Goal: Information Seeking & Learning: Learn about a topic

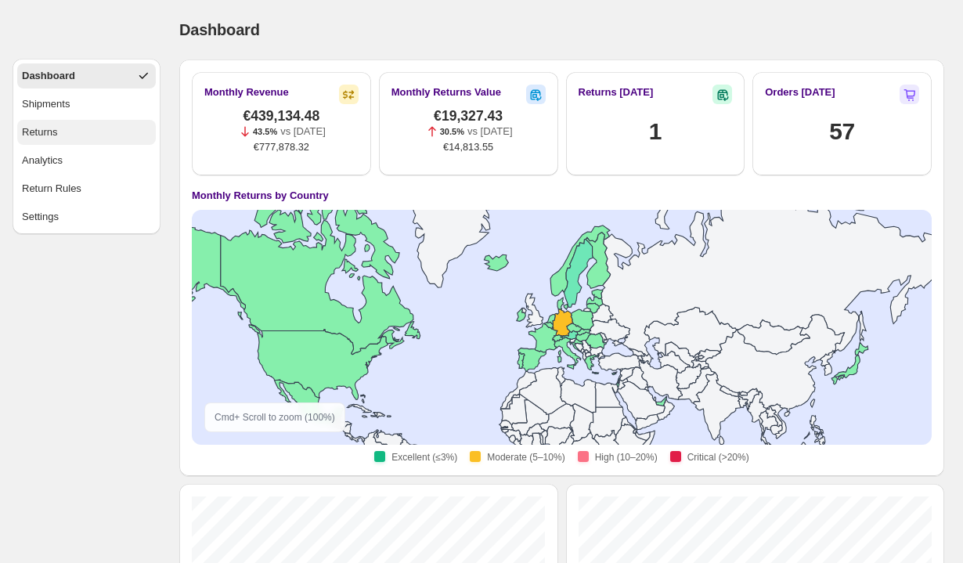
click at [41, 125] on div "Returns" at bounding box center [40, 132] width 36 height 16
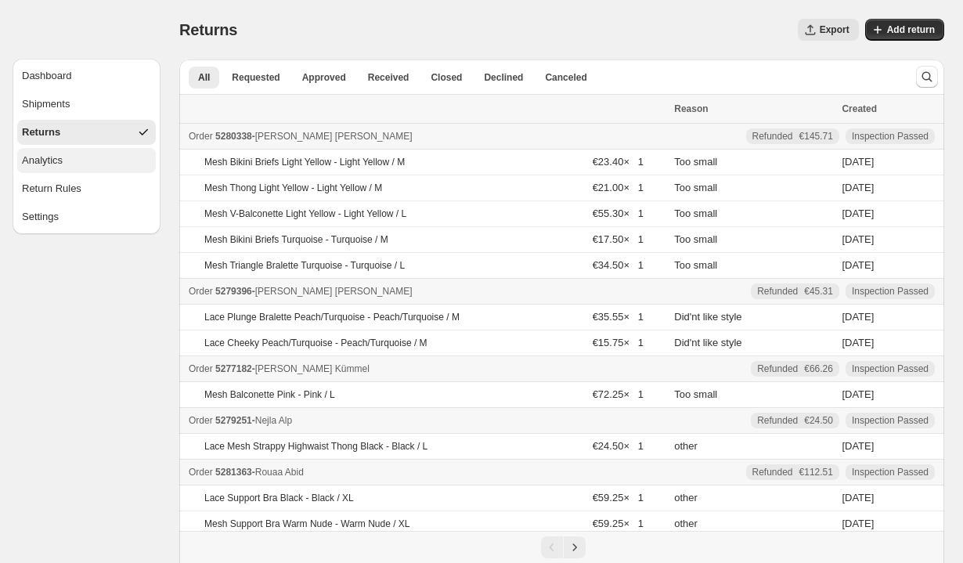
click at [83, 158] on button "Analytics" at bounding box center [86, 160] width 139 height 25
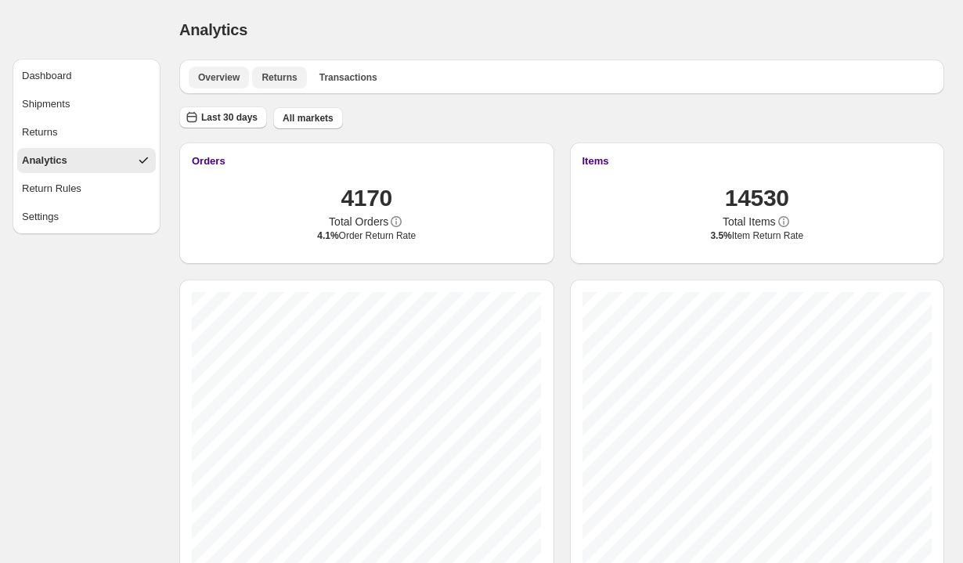
click at [287, 81] on span "Returns" at bounding box center [278, 77] width 35 height 13
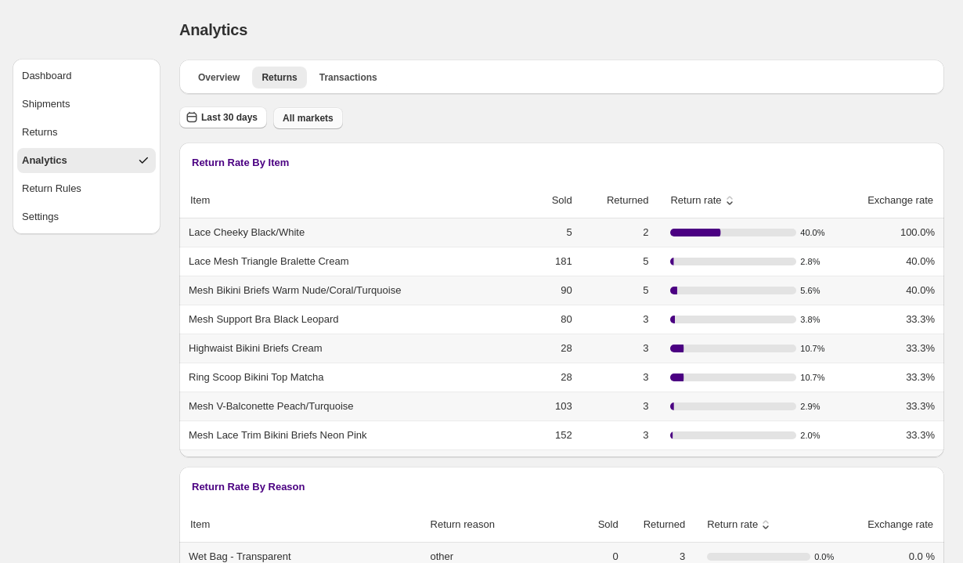
click at [300, 120] on span "All markets" at bounding box center [308, 118] width 51 height 13
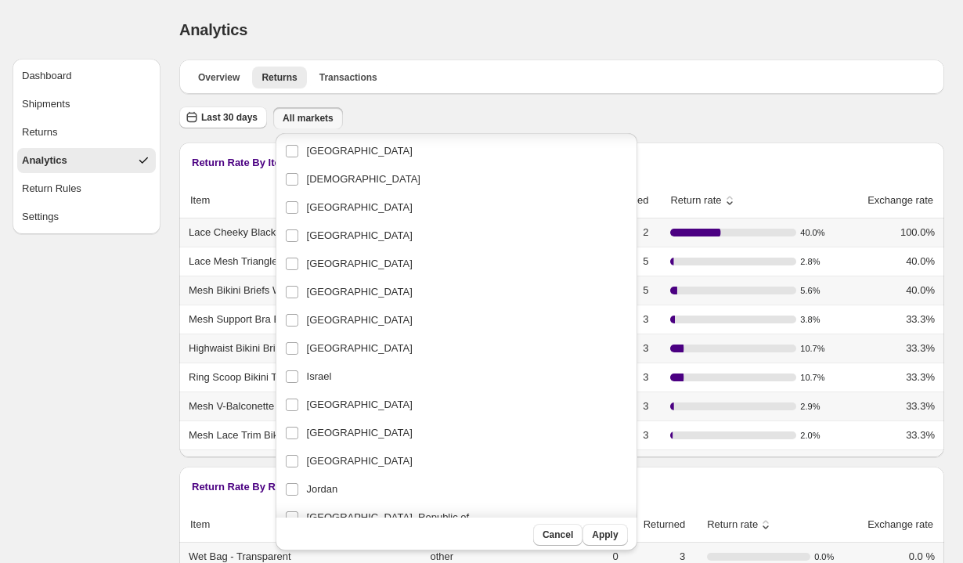
scroll to position [1280, 0]
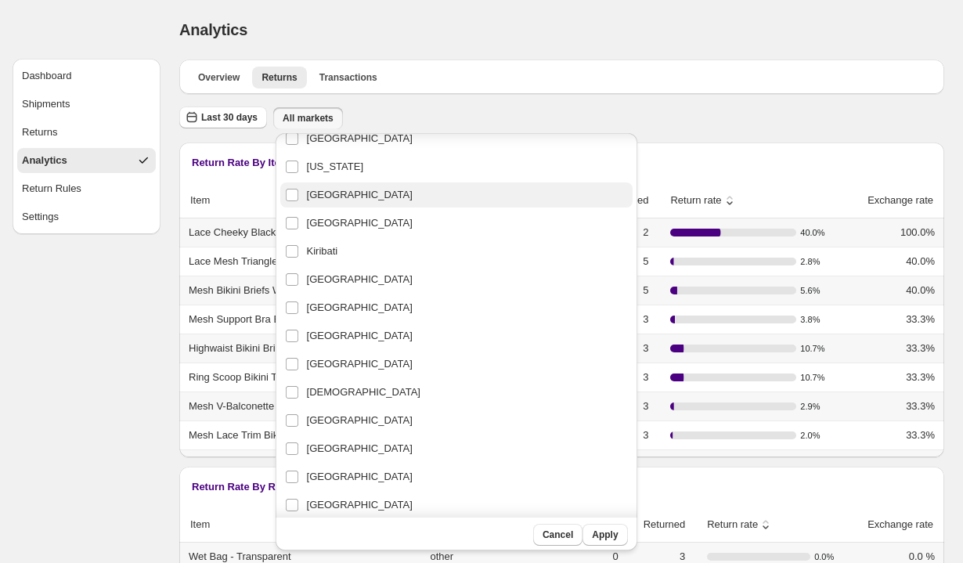
click at [349, 196] on span "[GEOGRAPHIC_DATA]" at bounding box center [360, 195] width 106 height 16
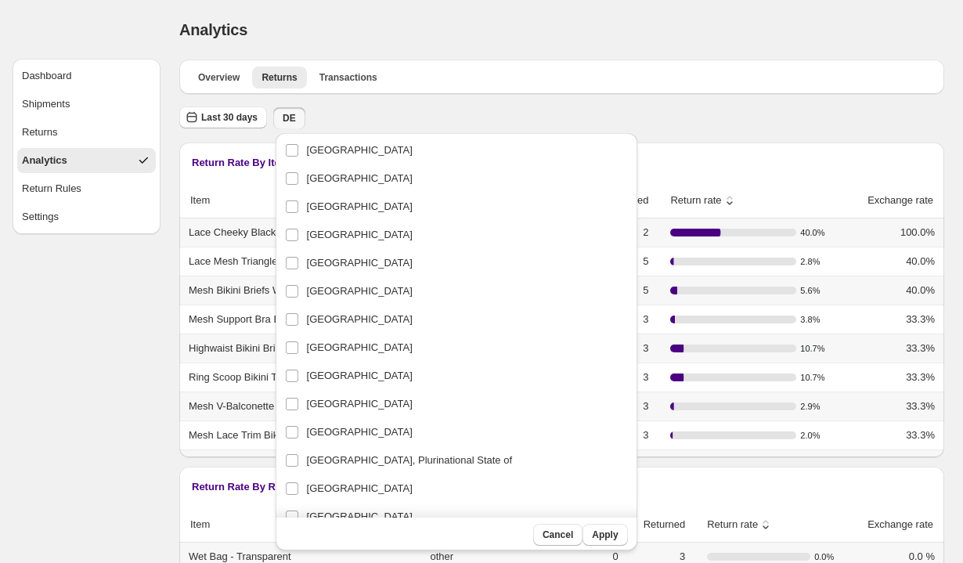
click at [625, 113] on div "Last 30 days DE" at bounding box center [558, 115] width 771 height 30
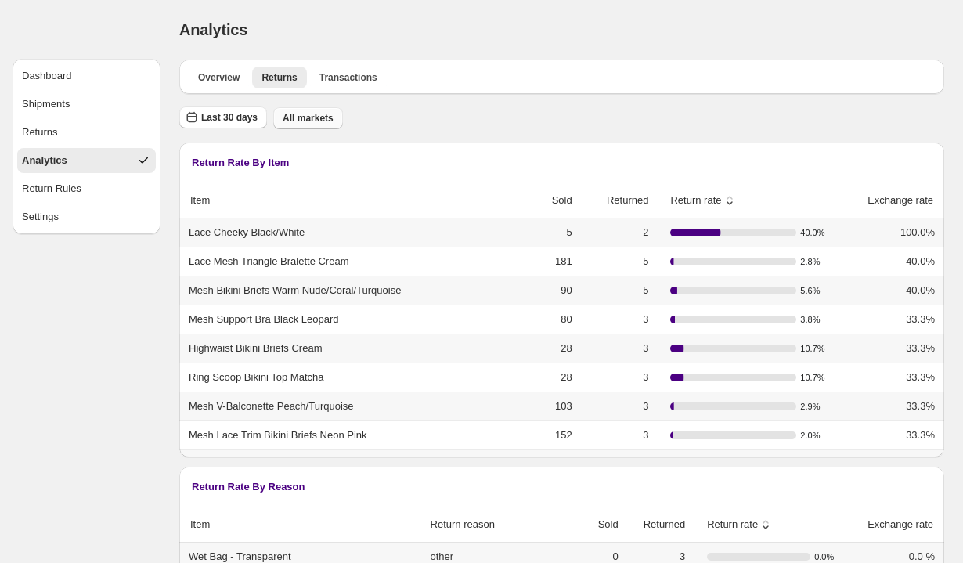
click at [319, 121] on span "All markets" at bounding box center [308, 118] width 51 height 13
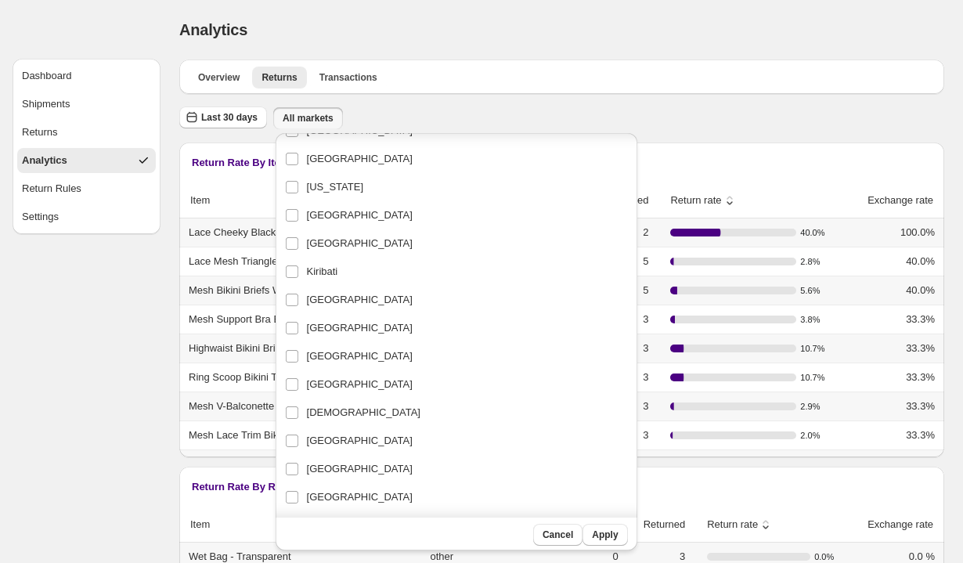
scroll to position [1302, 0]
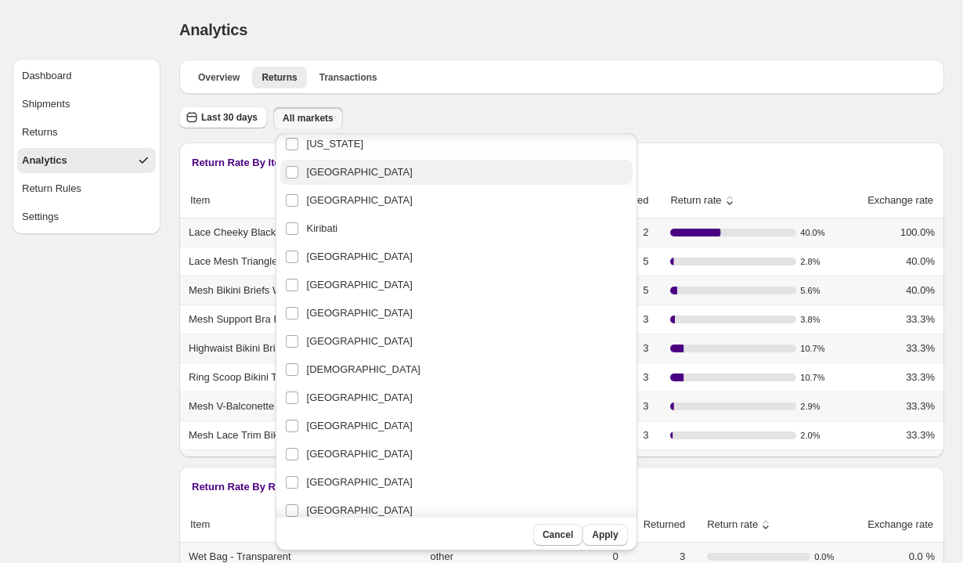
click at [327, 171] on span "[GEOGRAPHIC_DATA]" at bounding box center [360, 172] width 106 height 16
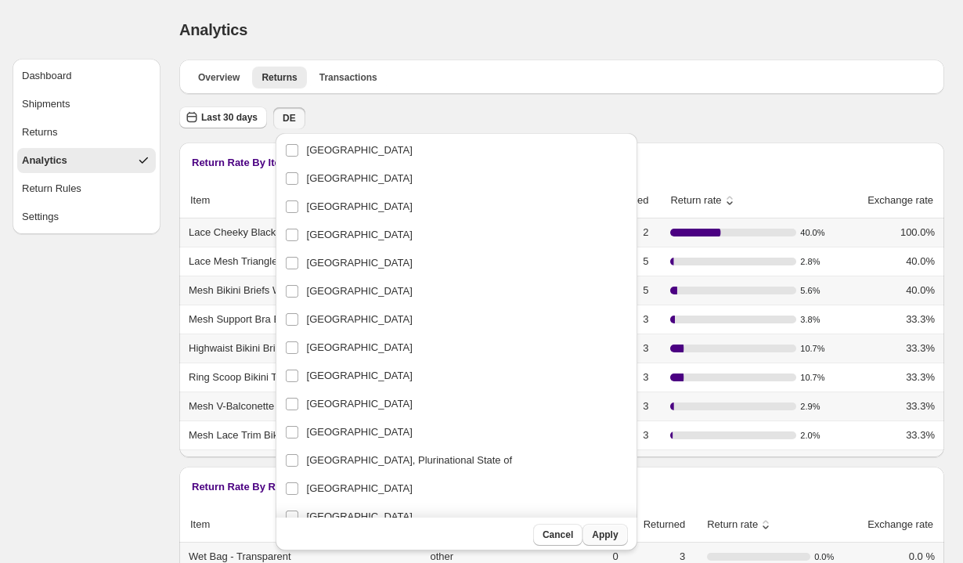
click at [592, 538] on span "Apply" at bounding box center [605, 534] width 26 height 13
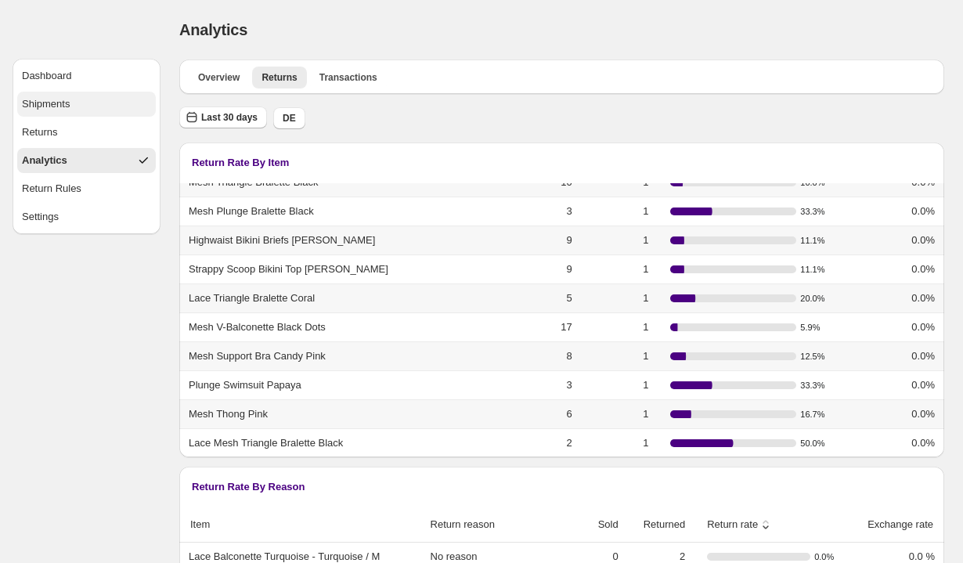
click at [62, 104] on div "Shipments" at bounding box center [46, 104] width 48 height 16
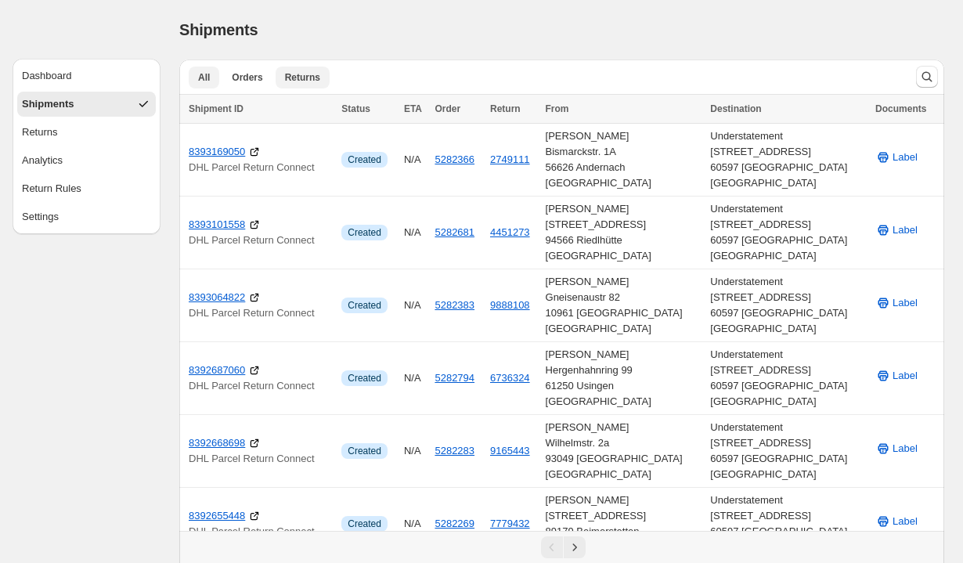
click at [299, 78] on span "Returns" at bounding box center [302, 77] width 35 height 13
click at [62, 66] on button "Dashboard" at bounding box center [86, 75] width 139 height 25
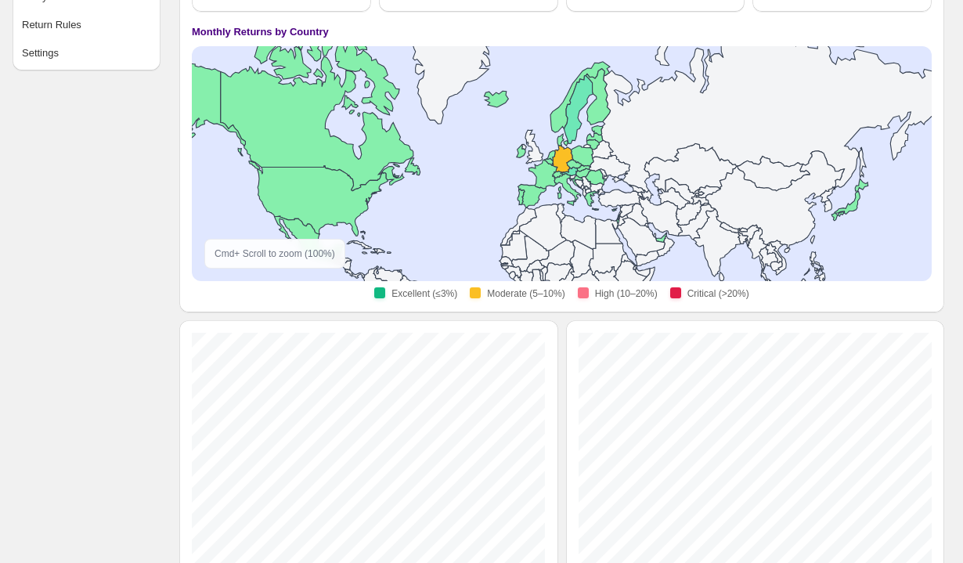
scroll to position [157, 0]
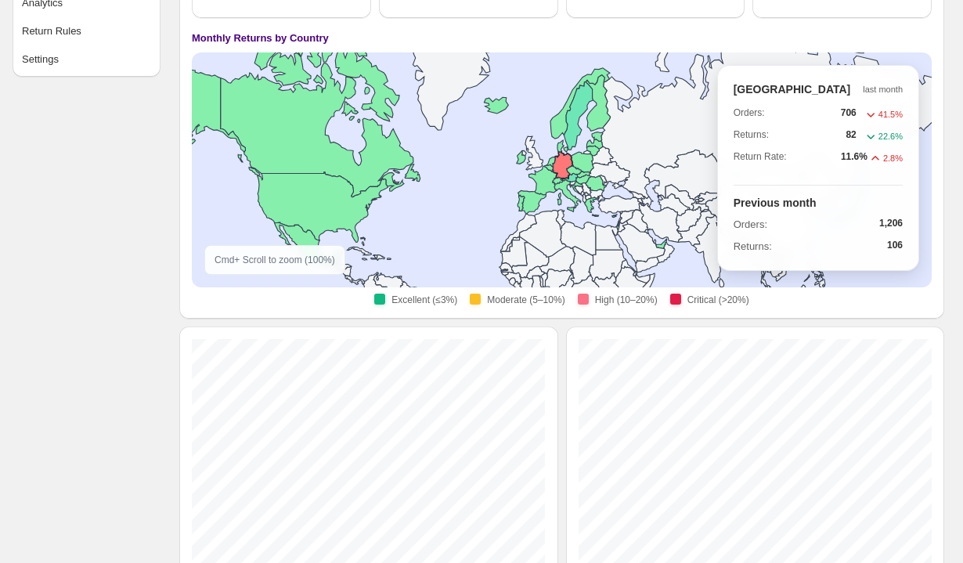
click at [564, 164] on icon at bounding box center [563, 164] width 20 height 27
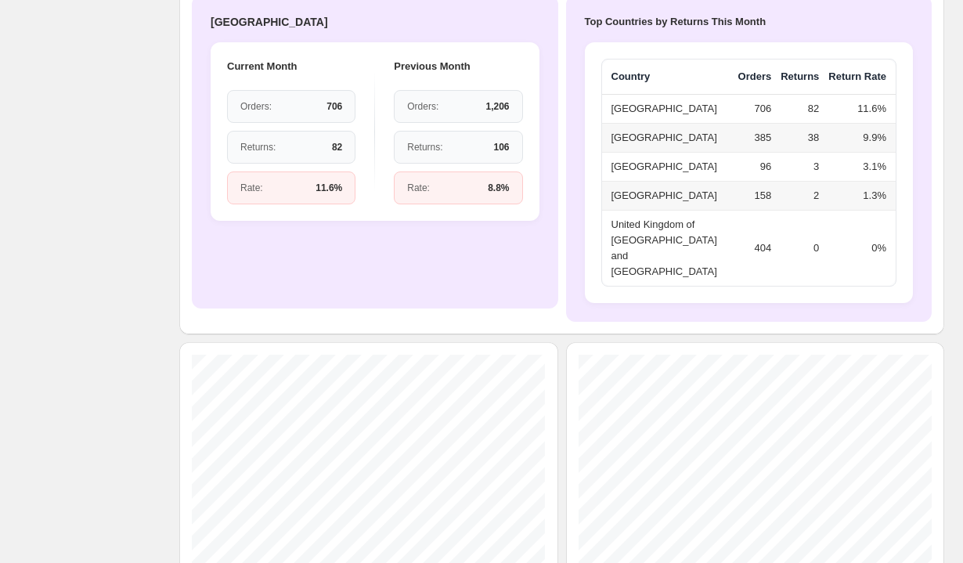
scroll to position [484, 0]
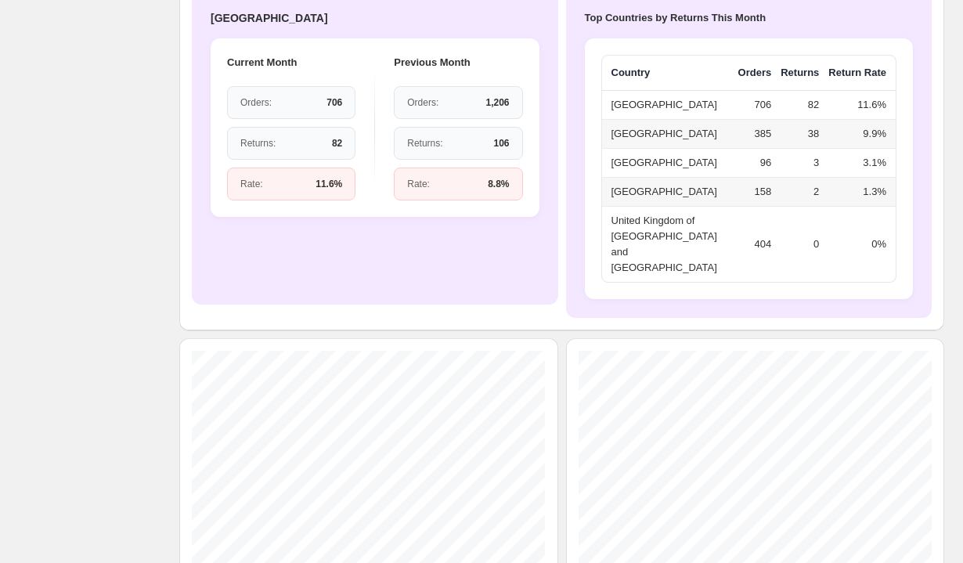
click at [506, 149] on span "106" at bounding box center [501, 143] width 16 height 13
click at [322, 147] on div "Returns : 82" at bounding box center [291, 143] width 102 height 13
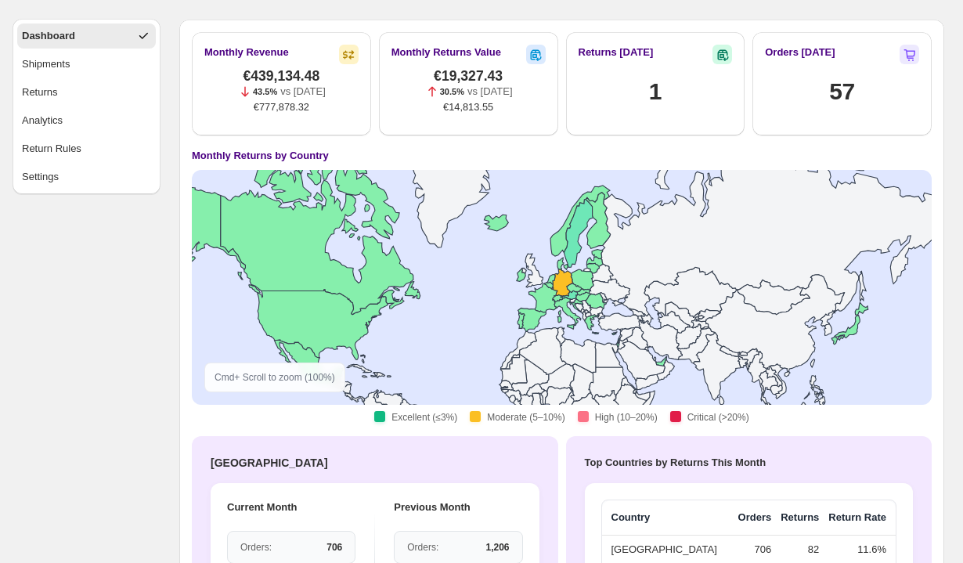
scroll to position [0, 0]
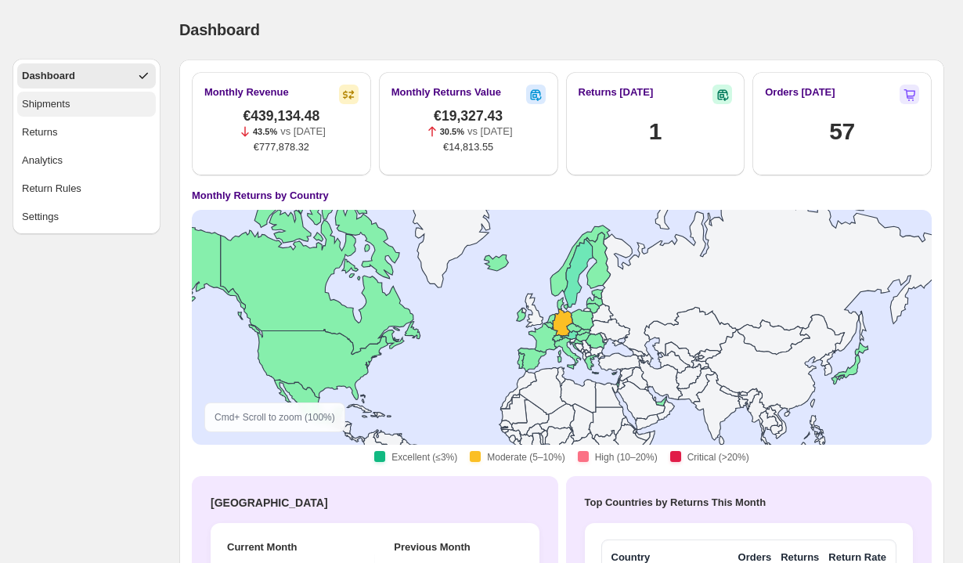
click at [58, 99] on div "Shipments" at bounding box center [46, 104] width 48 height 16
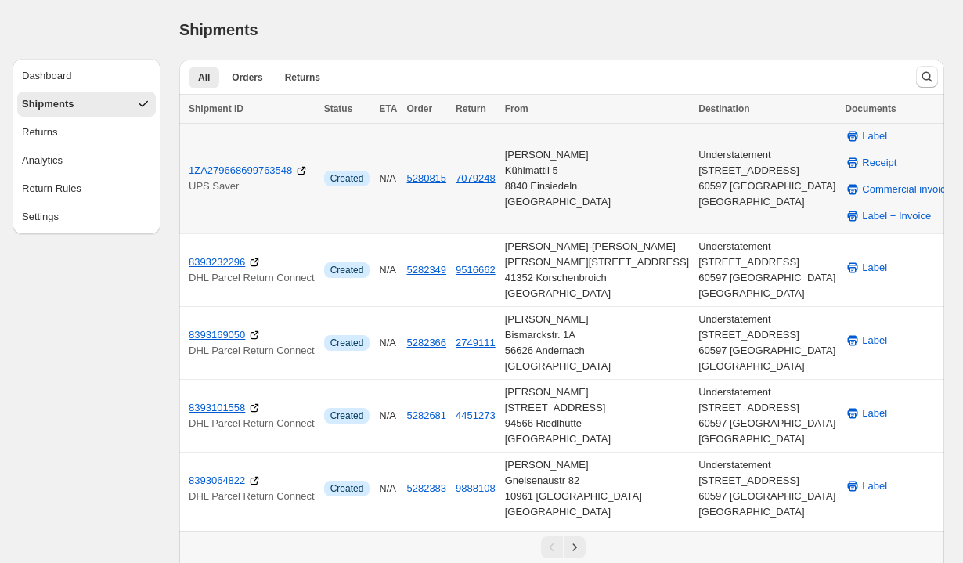
click at [571, 189] on div "[PERSON_NAME] 5 8840 Einsiedeln [GEOGRAPHIC_DATA]" at bounding box center [597, 178] width 185 height 63
click at [568, 197] on div "[PERSON_NAME] 5 8840 Einsiedeln [GEOGRAPHIC_DATA]" at bounding box center [597, 178] width 185 height 63
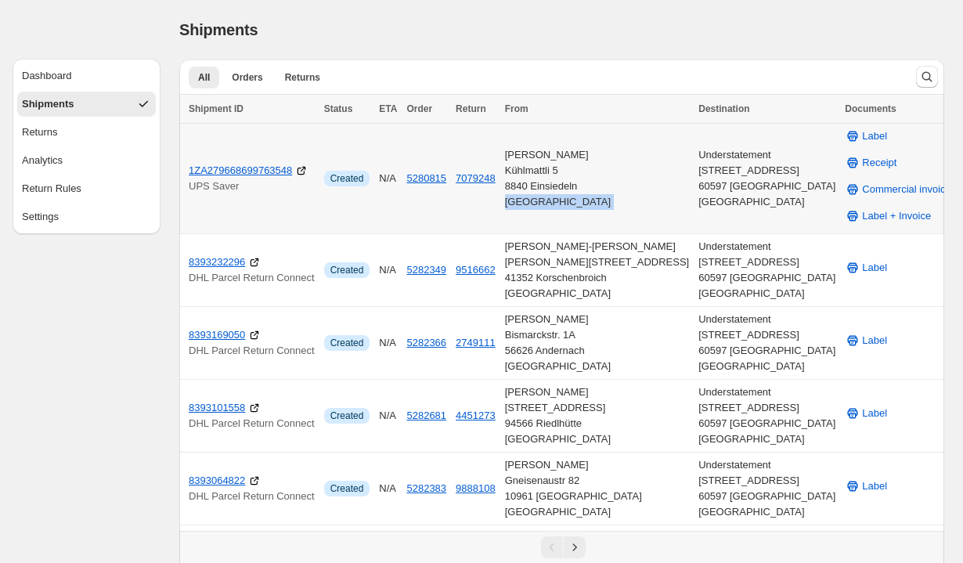
click at [568, 197] on div "[PERSON_NAME] 5 8840 Einsiedeln [GEOGRAPHIC_DATA]" at bounding box center [597, 178] width 185 height 63
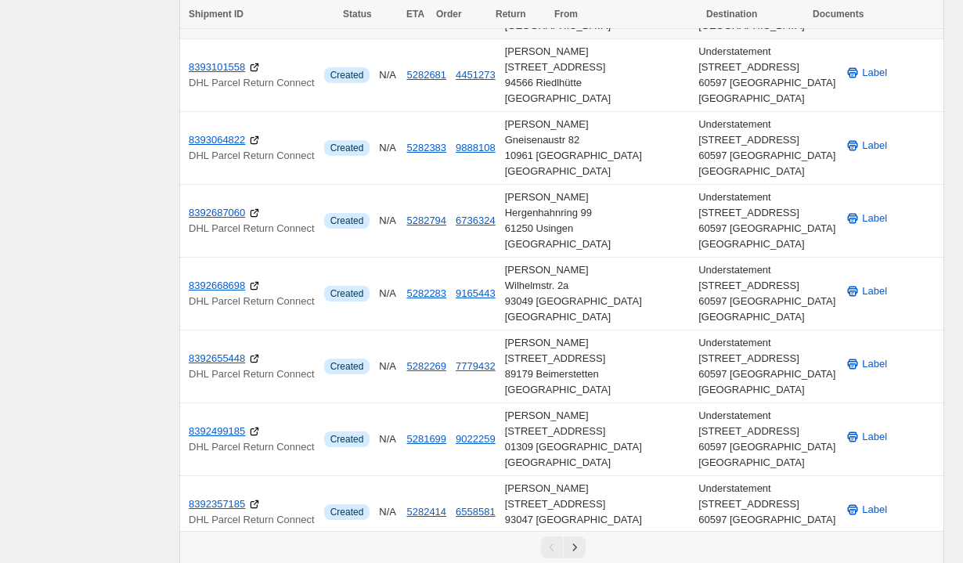
scroll to position [355, 0]
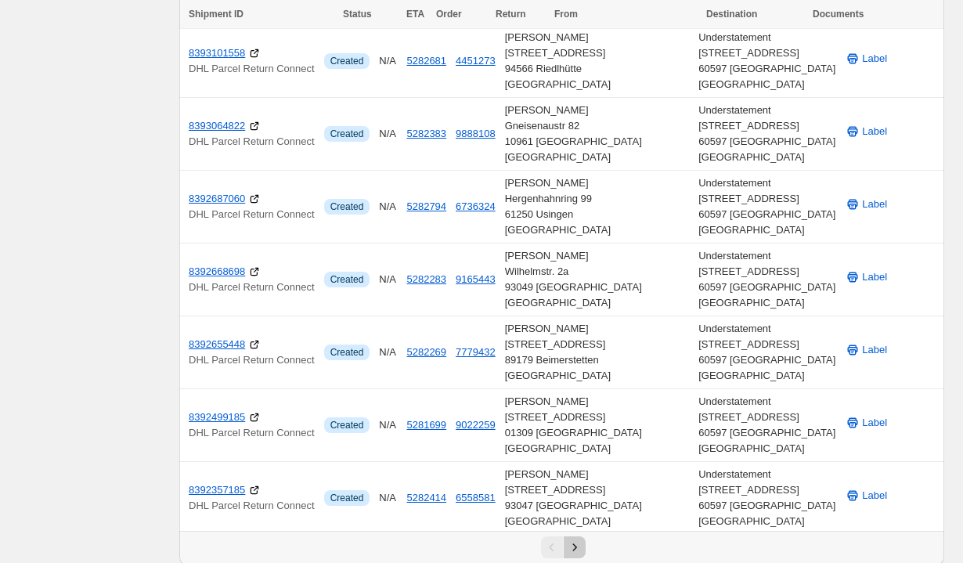
click at [575, 550] on icon "Next" at bounding box center [575, 547] width 16 height 16
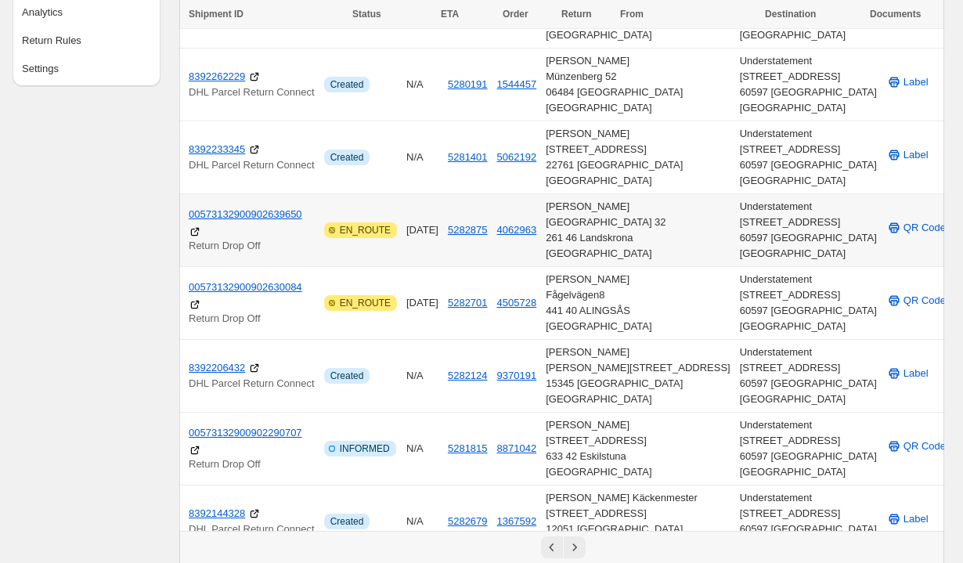
scroll to position [320, 0]
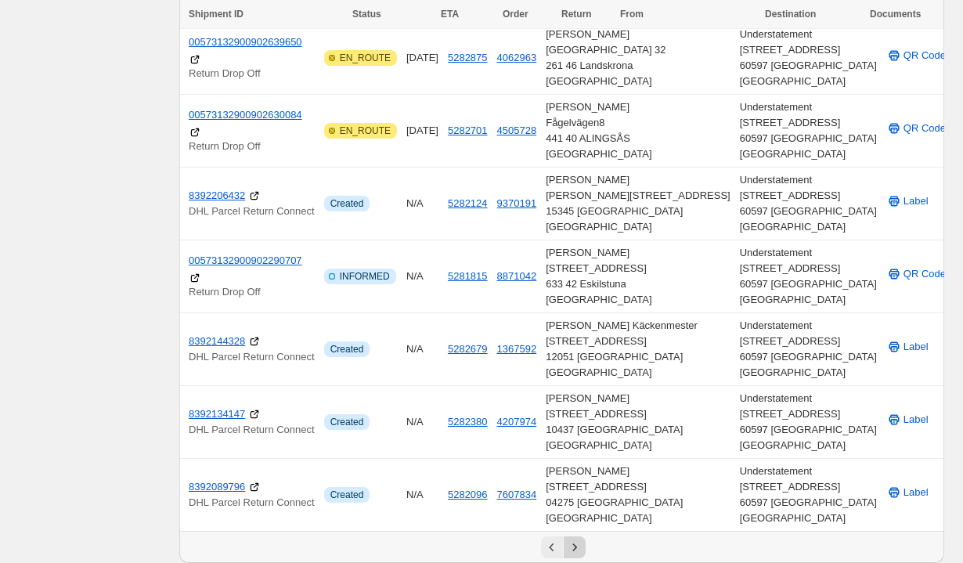
click at [579, 546] on icon "Next" at bounding box center [575, 547] width 16 height 16
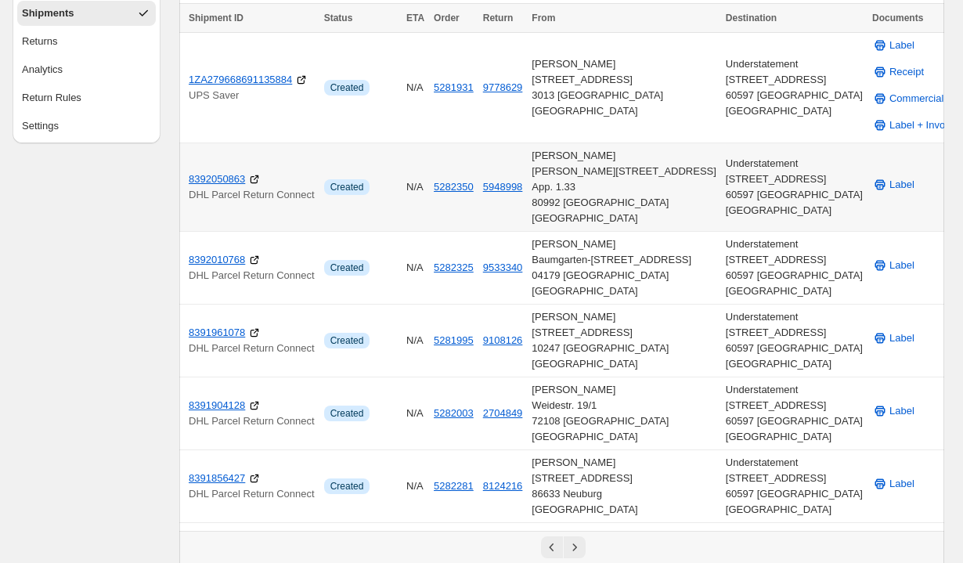
scroll to position [0, 0]
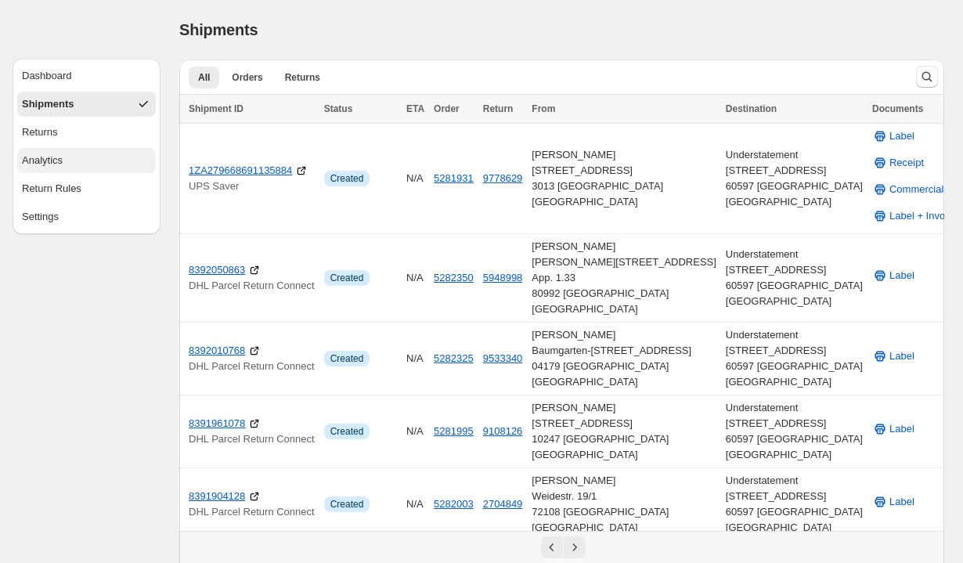
click at [55, 164] on div "Analytics" at bounding box center [42, 161] width 41 height 16
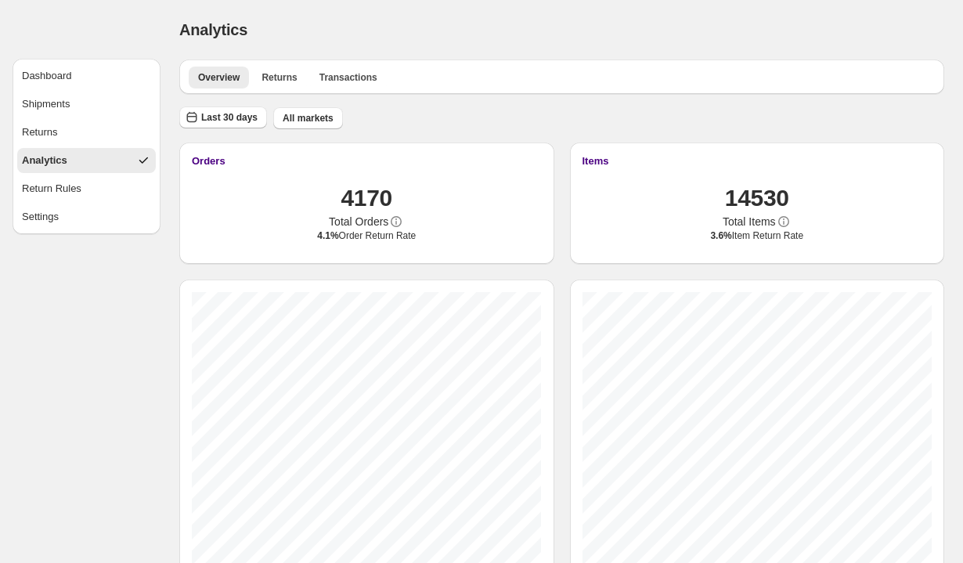
scroll to position [40, 0]
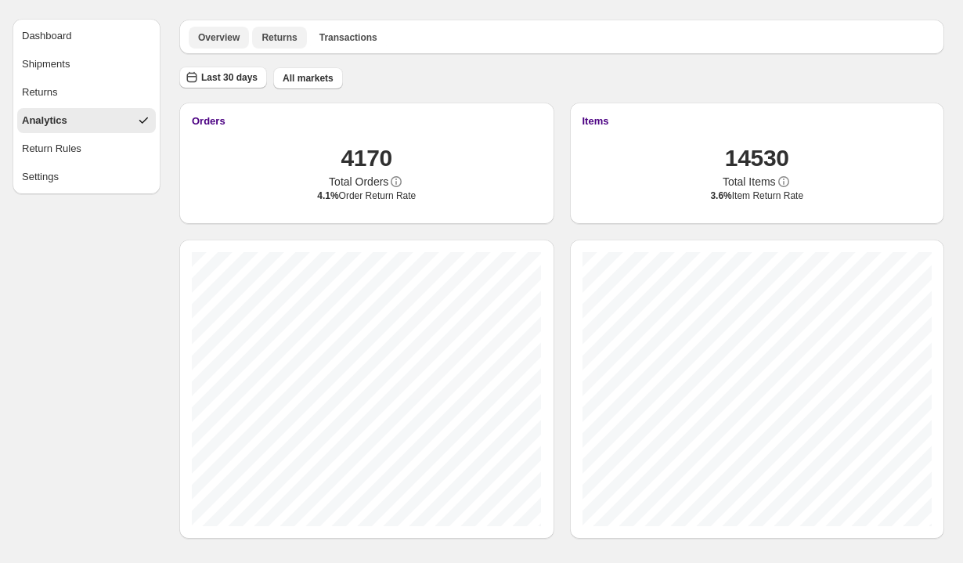
click at [277, 35] on span "Returns" at bounding box center [278, 37] width 35 height 13
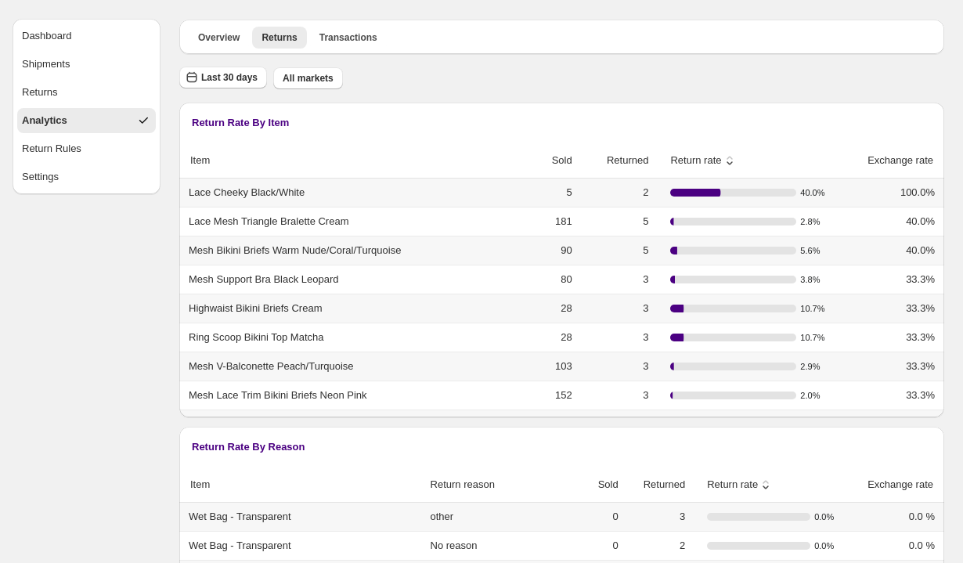
click at [292, 193] on span "Lace Cheeky Black/White" at bounding box center [247, 193] width 116 height 16
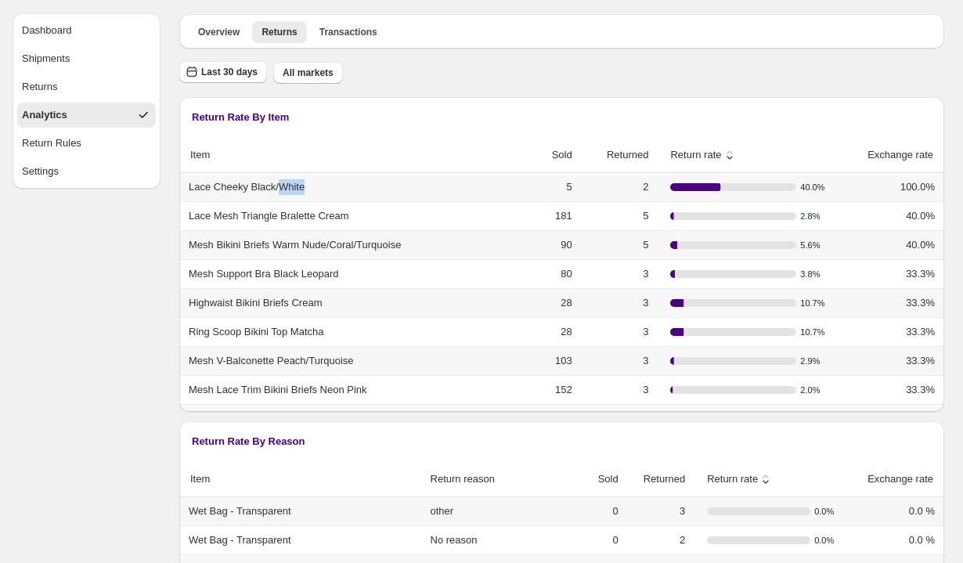
click at [700, 155] on span "Return rate" at bounding box center [688, 155] width 63 height 16
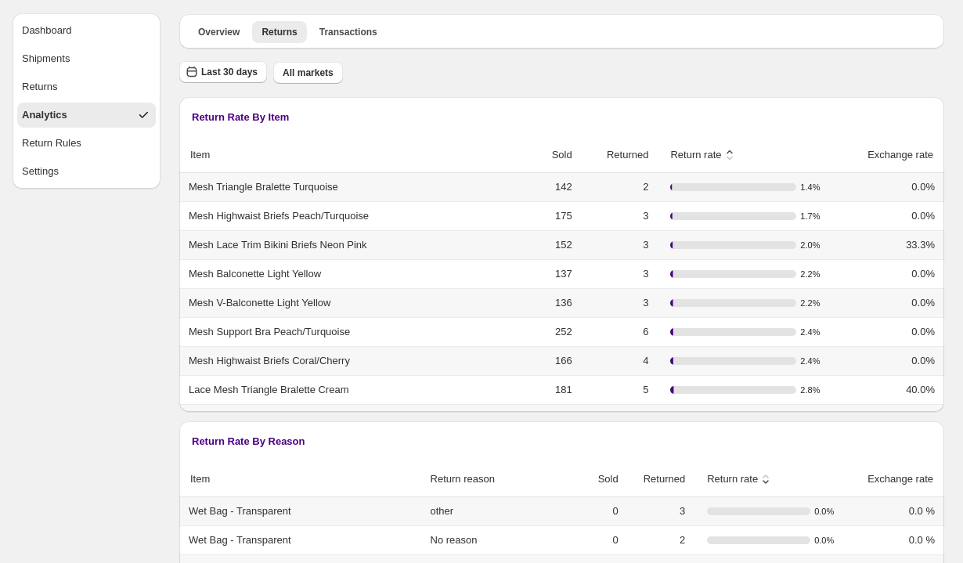
click at [700, 155] on span "Return rate" at bounding box center [688, 155] width 63 height 16
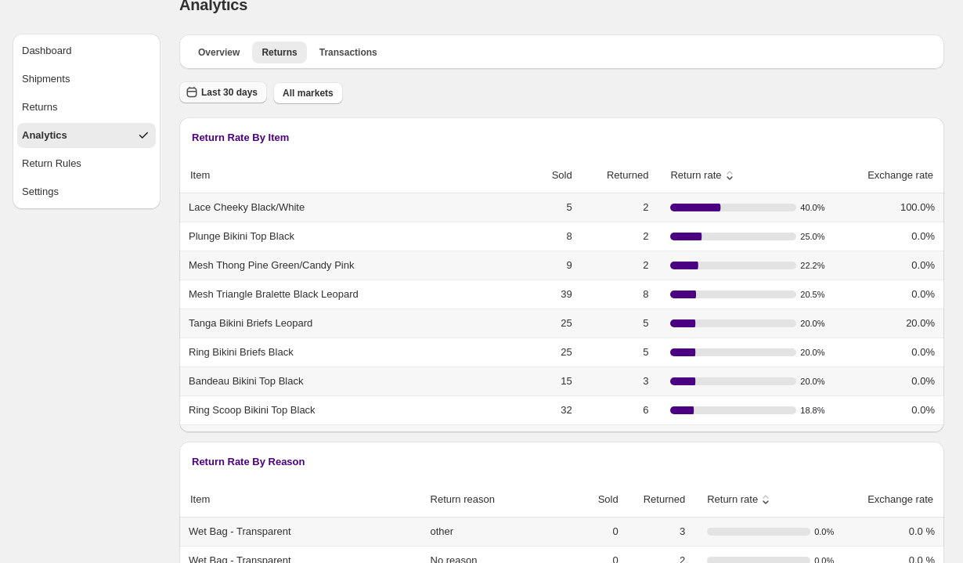
click at [229, 93] on span "Last 30 days" at bounding box center [229, 92] width 56 height 13
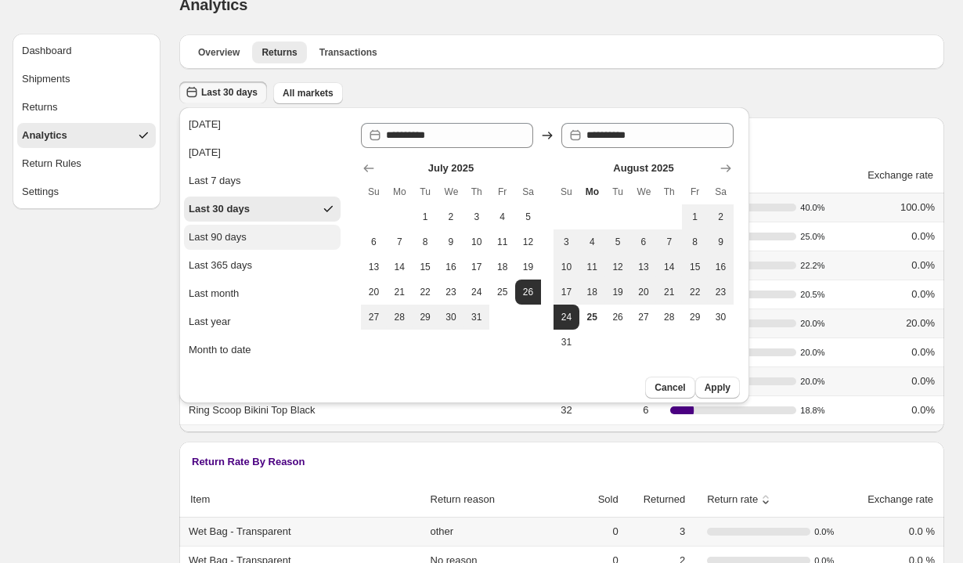
click at [240, 237] on div "Last 90 days" at bounding box center [218, 237] width 58 height 16
type input "**********"
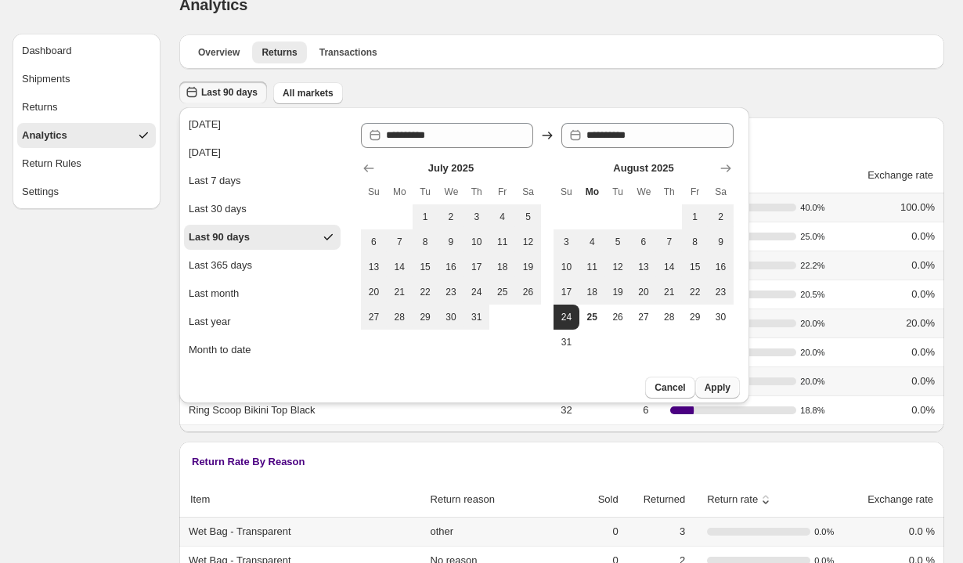
click at [722, 383] on span "Apply" at bounding box center [717, 387] width 26 height 13
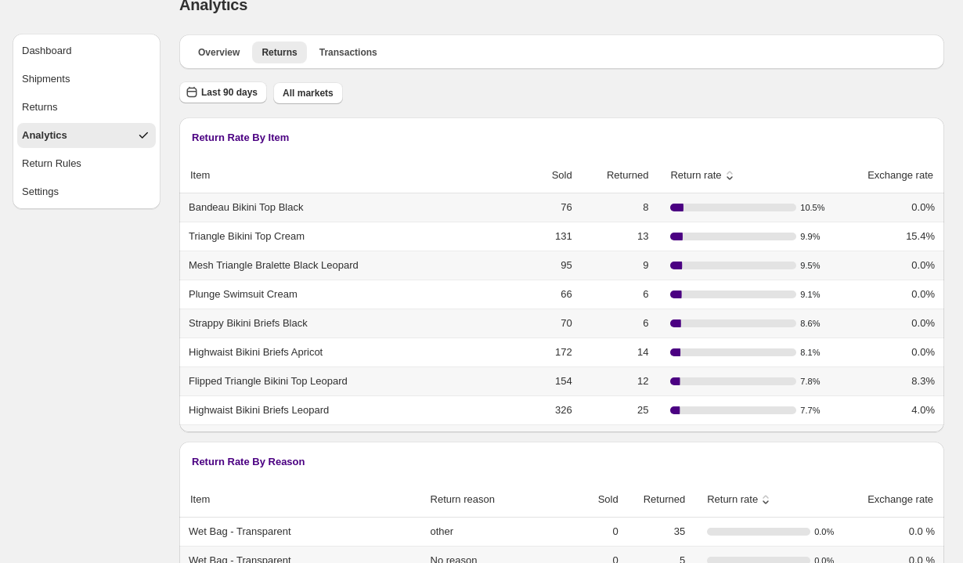
click at [712, 171] on span "Return rate" at bounding box center [688, 175] width 63 height 16
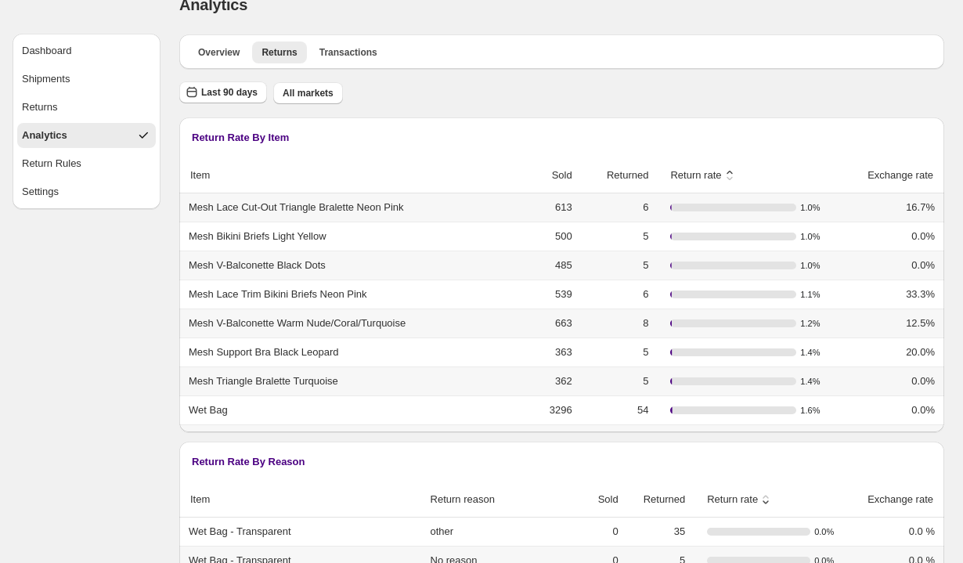
click at [712, 171] on span "Return rate" at bounding box center [688, 175] width 63 height 16
